Goal: Task Accomplishment & Management: Use online tool/utility

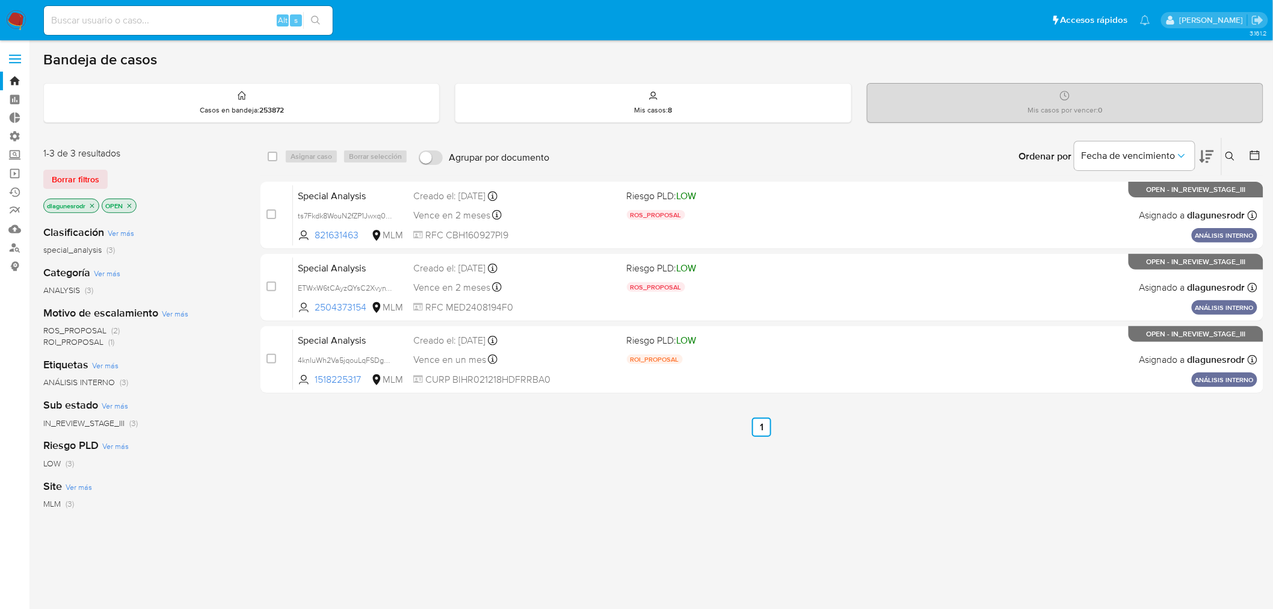
click at [182, 11] on div "Alt s" at bounding box center [188, 20] width 289 height 29
click at [183, 26] on input at bounding box center [188, 21] width 289 height 16
paste input "FlYtIk5yUVdrUG0yJxgPYotg"
type input "FlYtIk5yUVdrUG0yJxgPYotg"
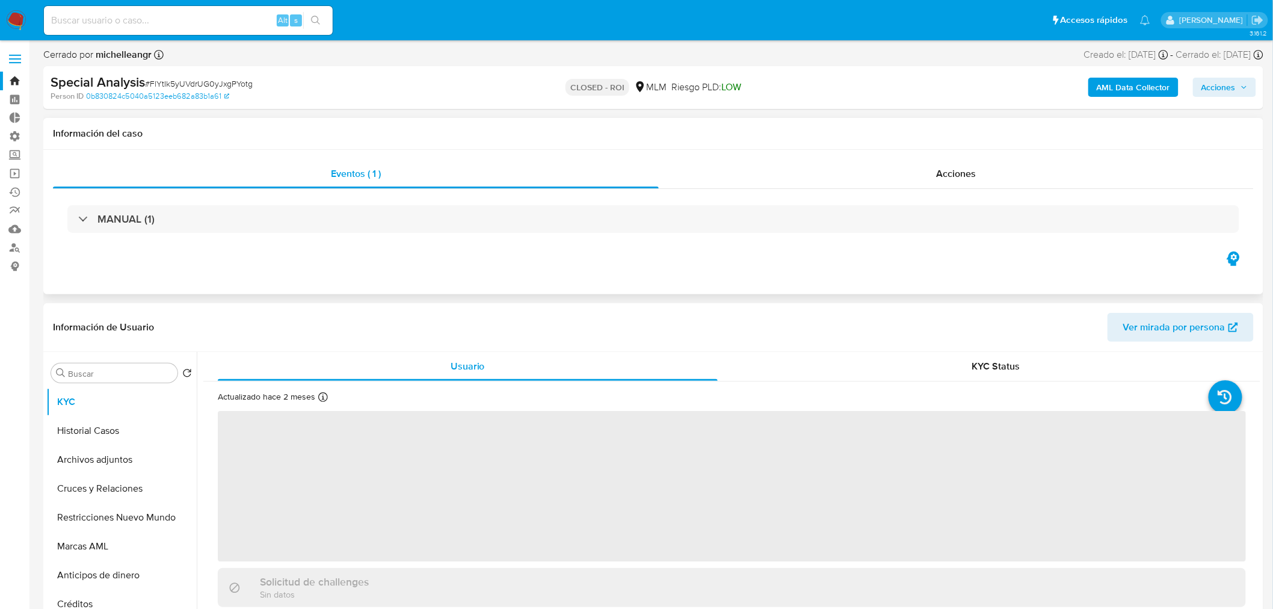
select select "10"
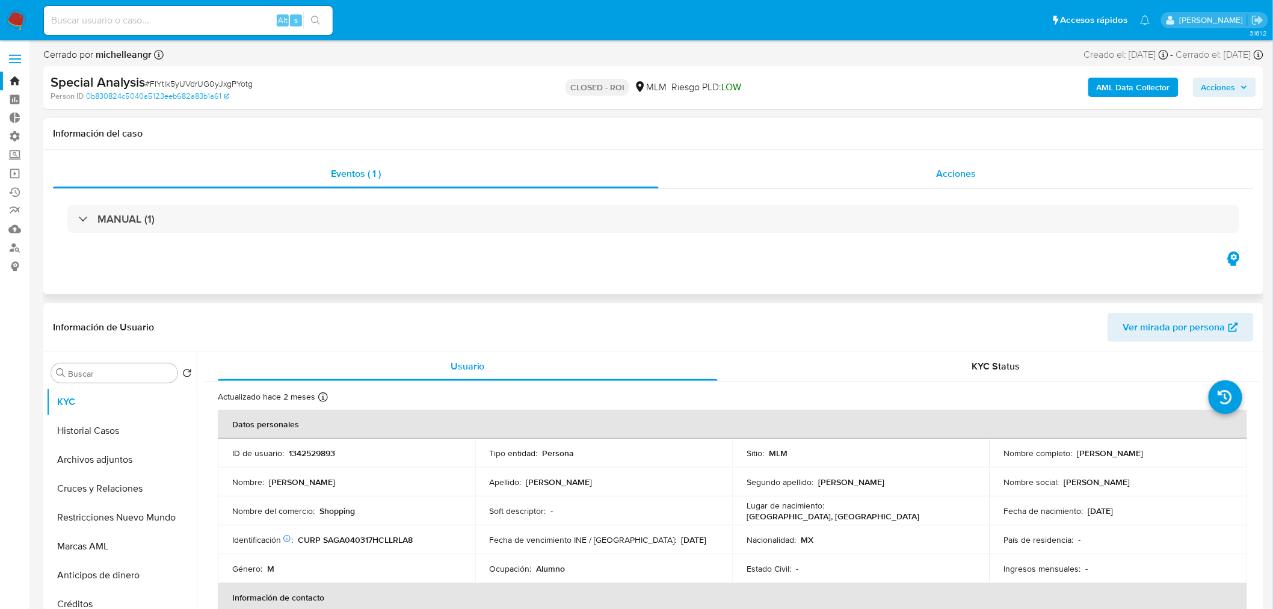
click at [984, 175] on div "Acciones" at bounding box center [957, 173] width 596 height 29
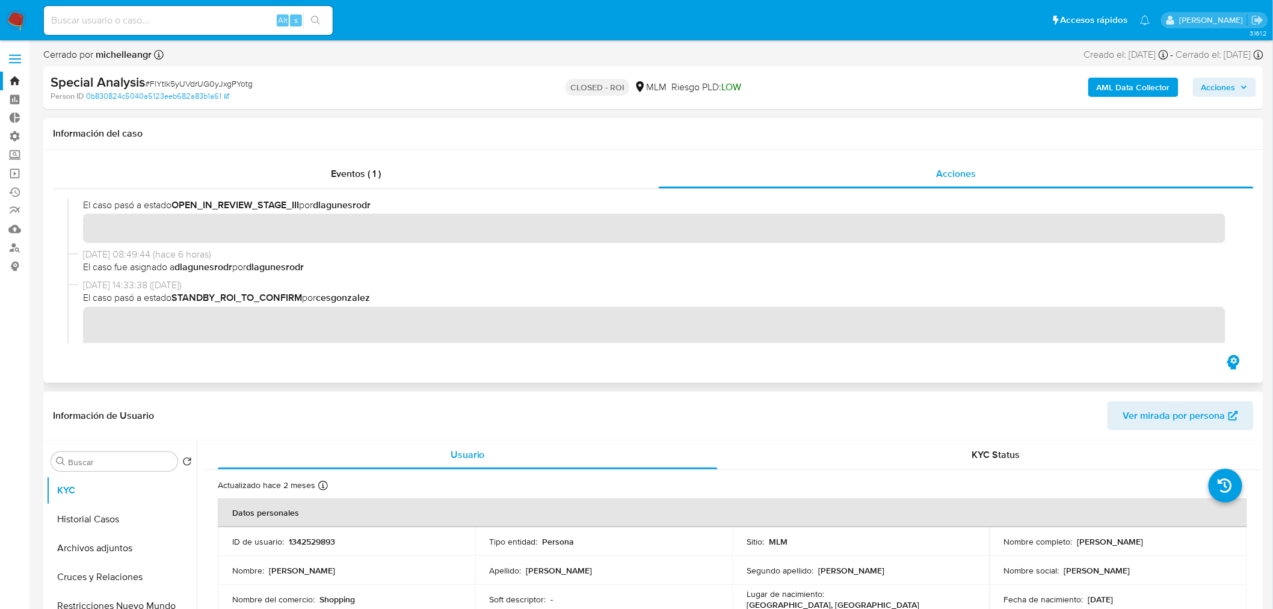
scroll to position [134, 0]
